Goal: Task Accomplishment & Management: Manage account settings

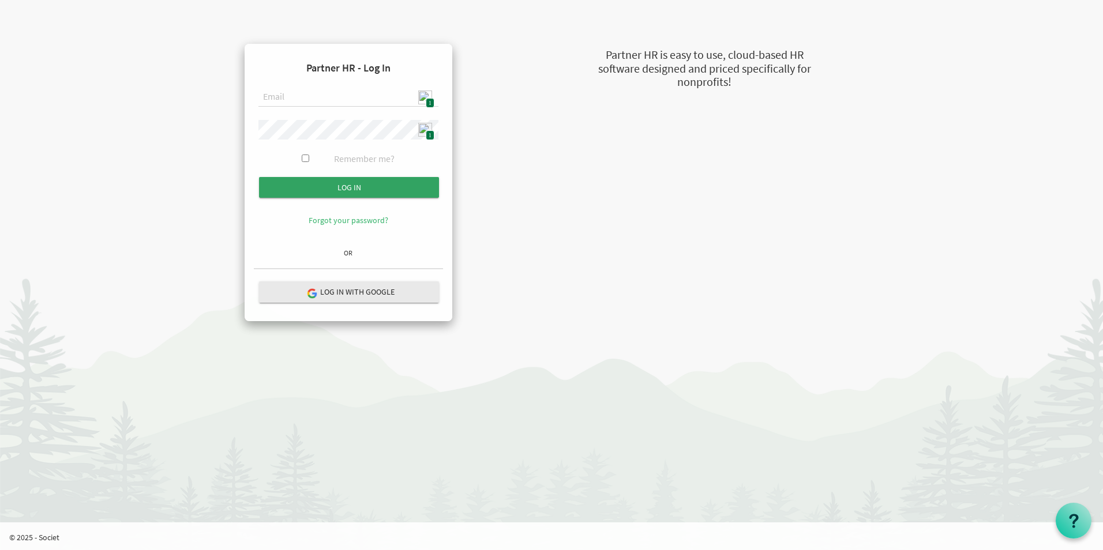
type input "[EMAIL_ADDRESS][DOMAIN_NAME]"
click at [382, 185] on input "submit" at bounding box center [349, 187] width 180 height 21
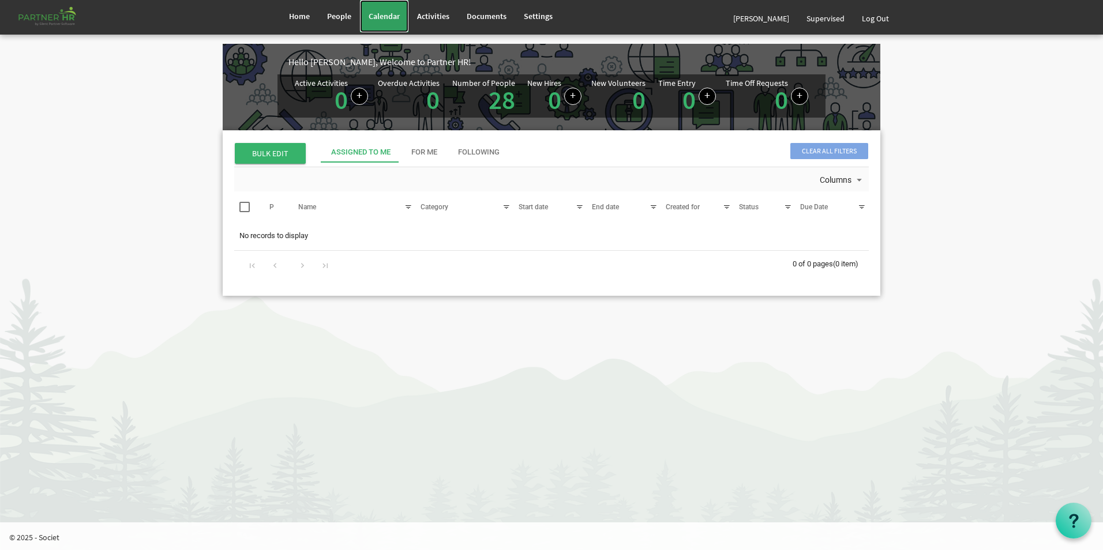
click at [393, 21] on link "Calendar" at bounding box center [384, 16] width 48 height 32
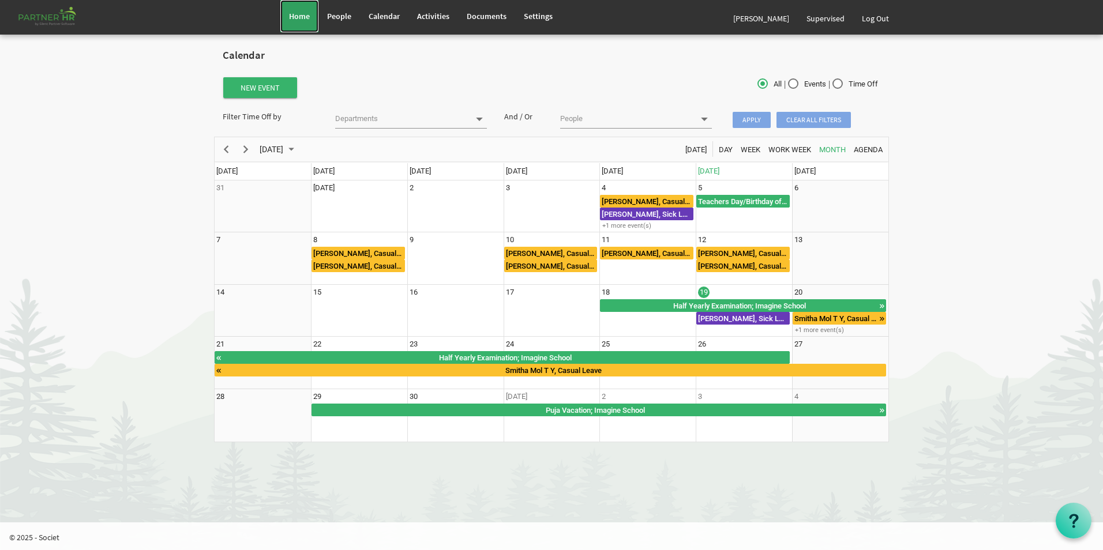
click at [283, 18] on link "Home" at bounding box center [299, 16] width 38 height 32
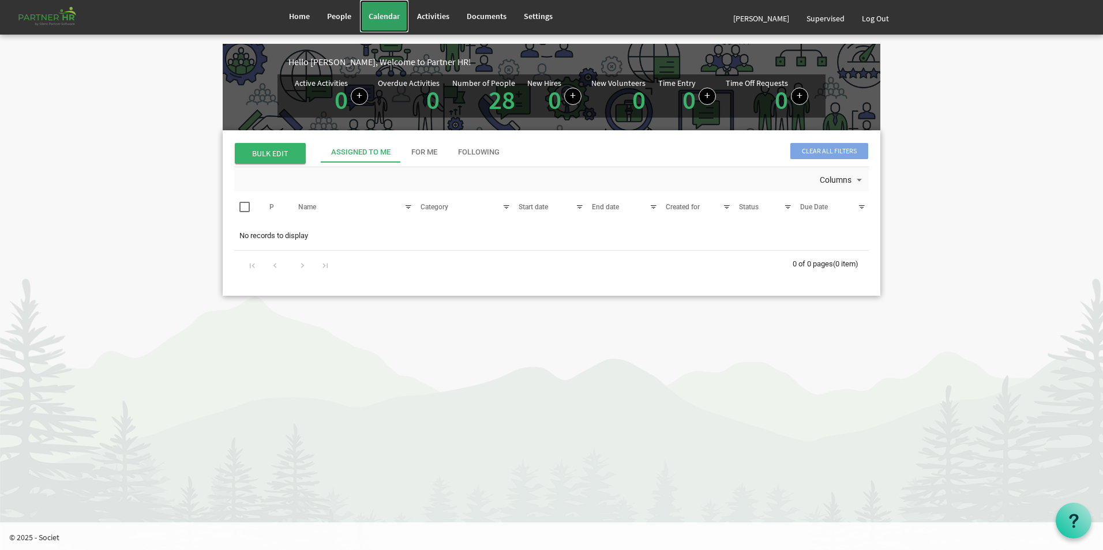
click at [373, 20] on span "Calendar" at bounding box center [384, 16] width 31 height 10
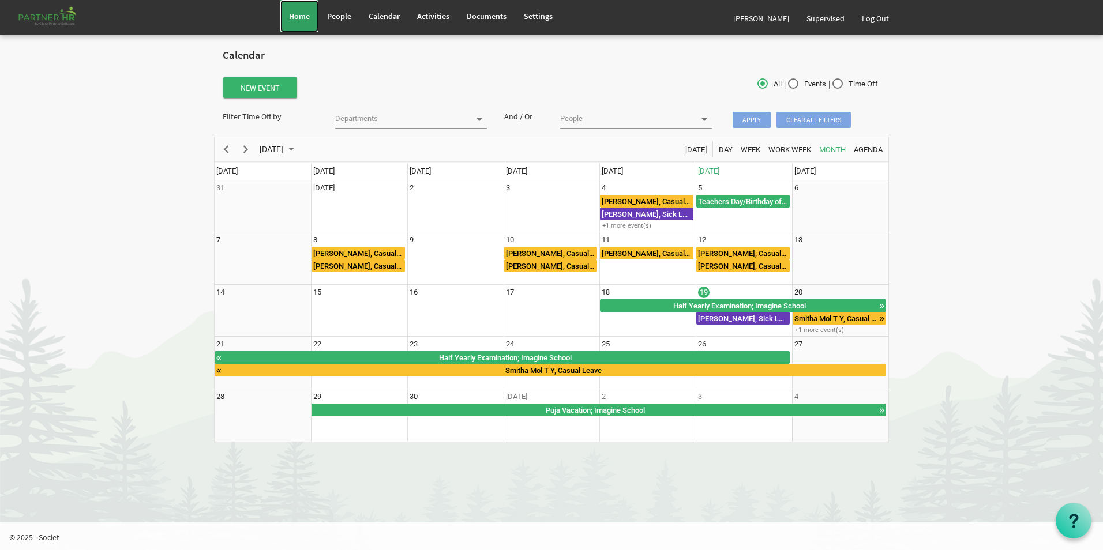
click at [312, 14] on link "Home" at bounding box center [299, 16] width 38 height 32
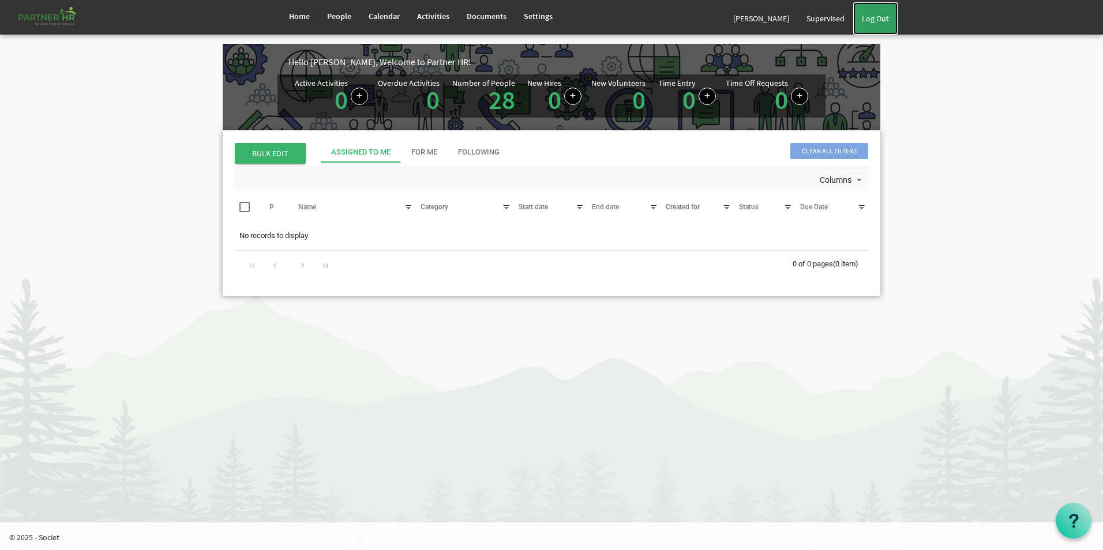
click at [889, 22] on link "Log Out" at bounding box center [875, 18] width 44 height 32
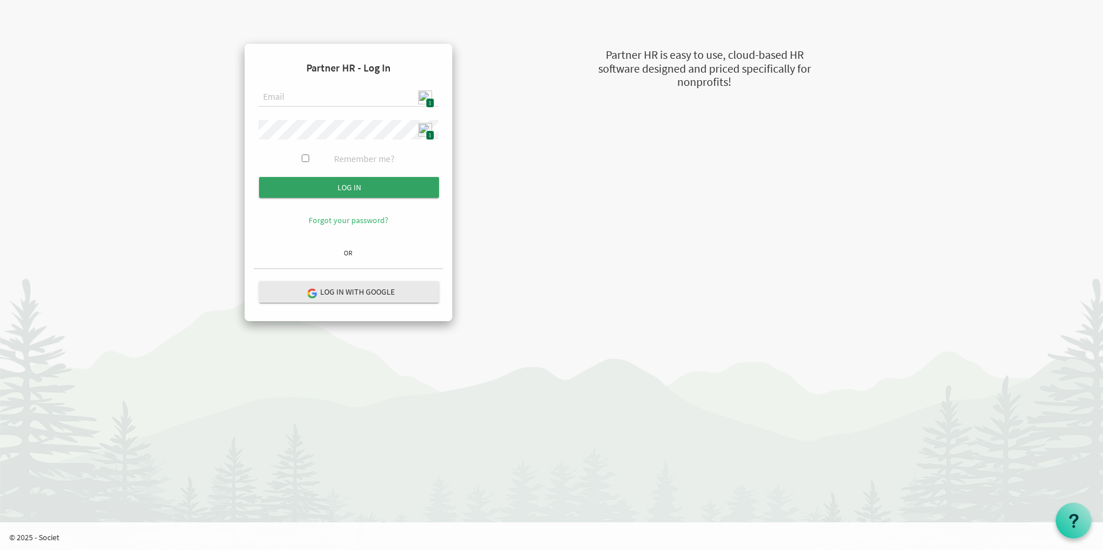
type input "admin@stepind.org"
click at [322, 189] on input "Log in" at bounding box center [349, 187] width 180 height 21
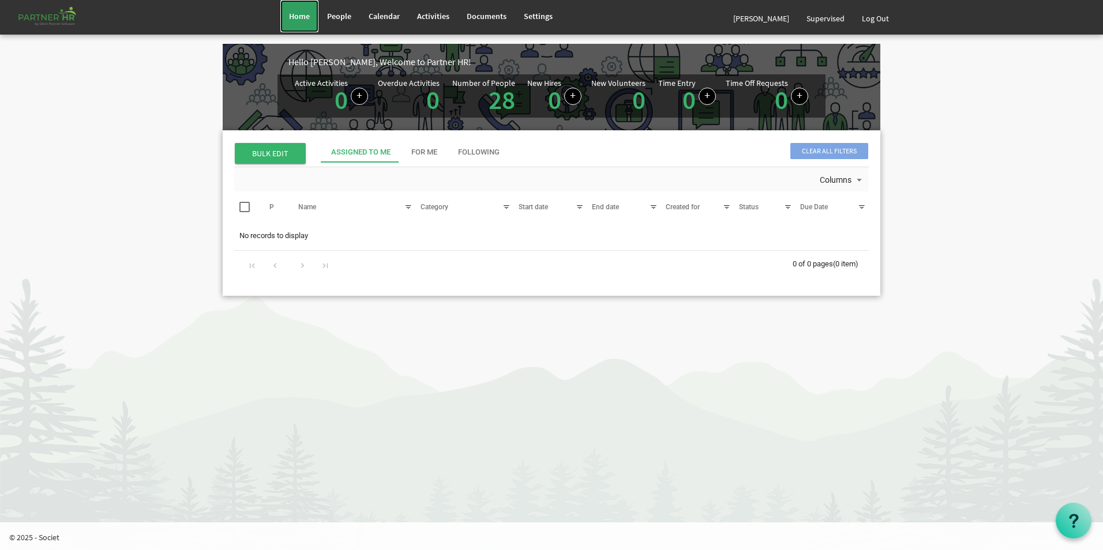
click at [300, 20] on span "Home" at bounding box center [299, 16] width 21 height 10
click at [883, 24] on link "Log Out" at bounding box center [875, 18] width 44 height 32
